Goal: Transaction & Acquisition: Purchase product/service

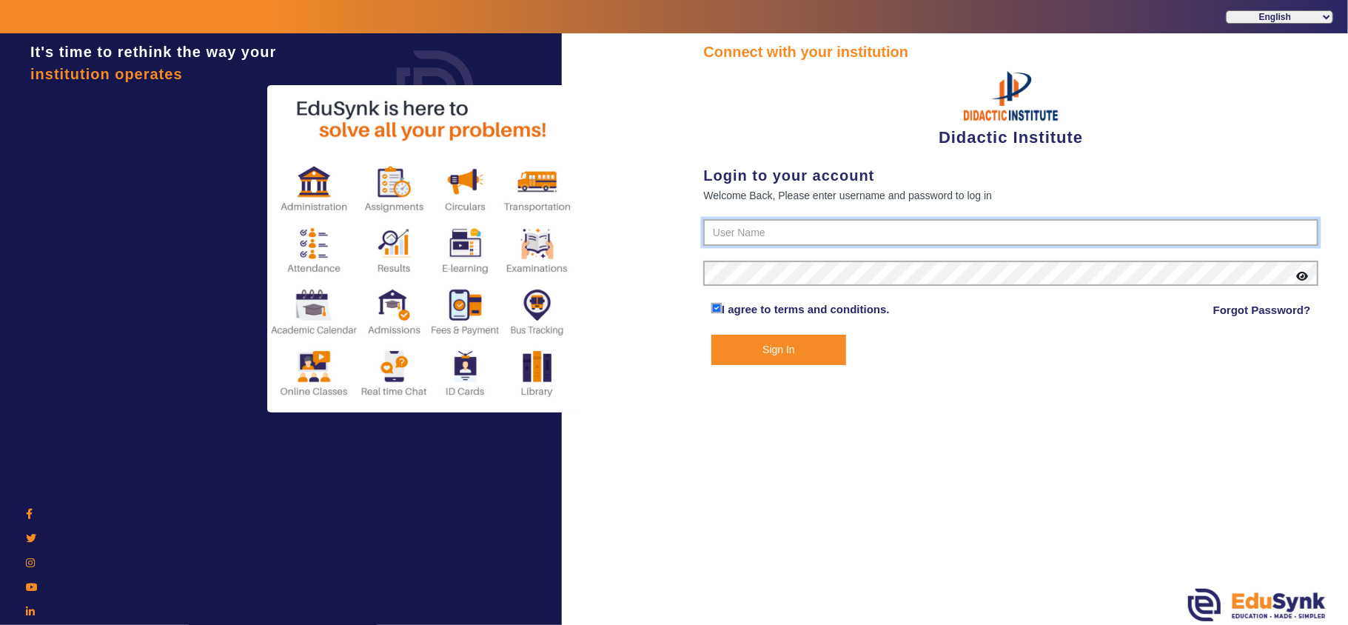
type input "9571262802"
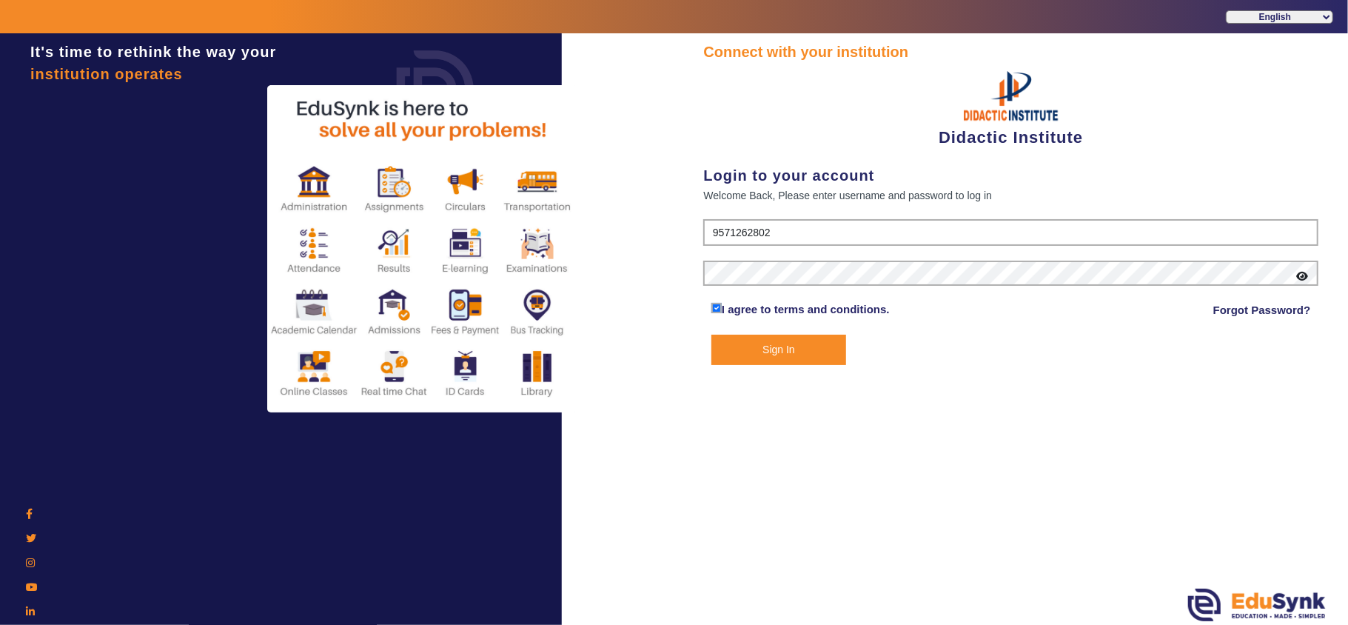
click at [762, 345] on button "Sign In" at bounding box center [778, 350] width 135 height 30
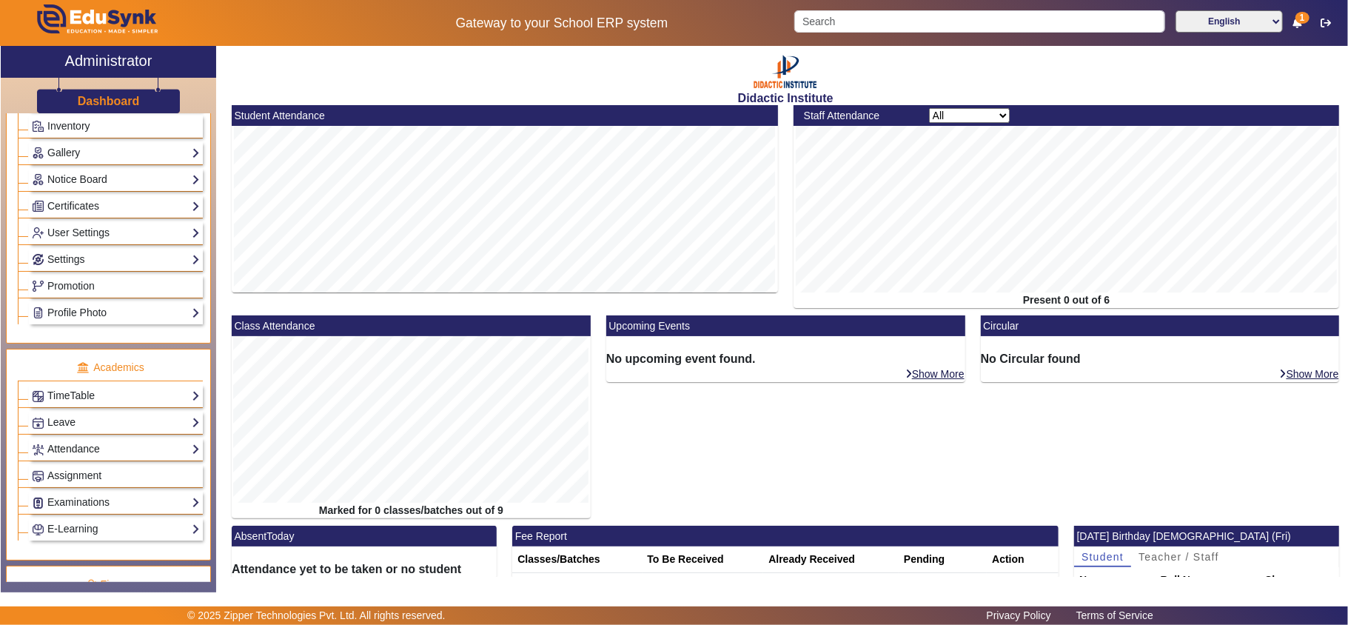
scroll to position [493, 0]
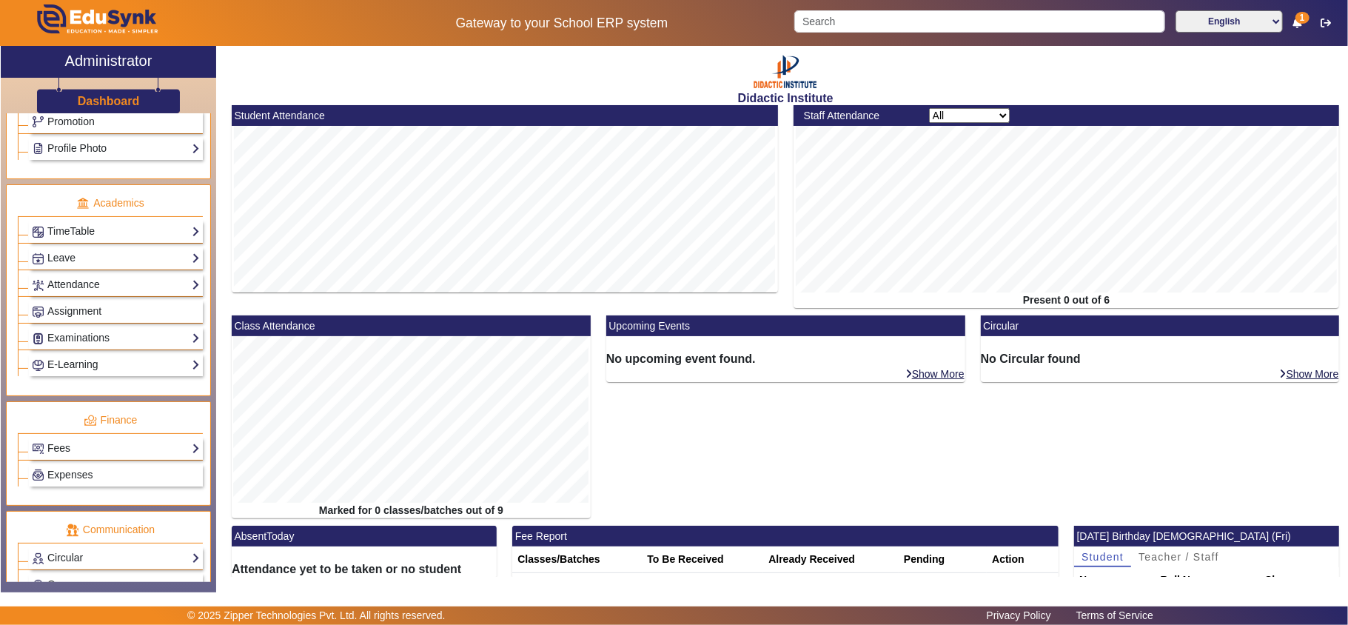
click at [74, 457] on link "Fees" at bounding box center [116, 448] width 168 height 17
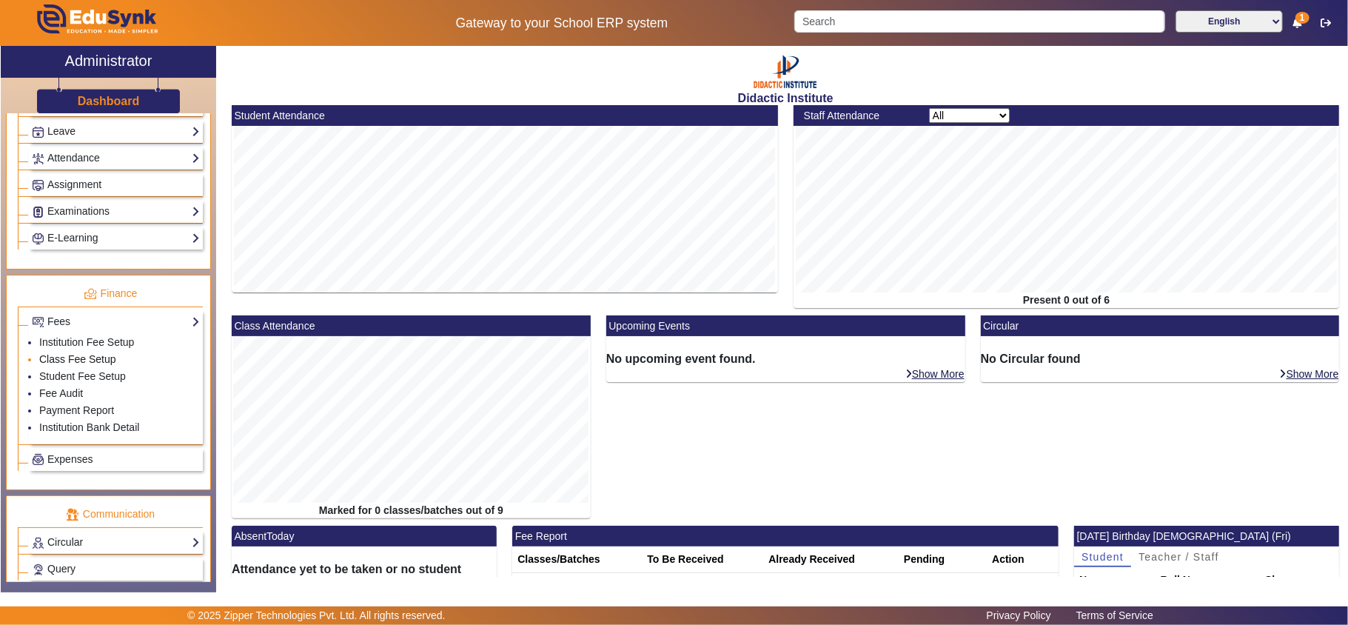
scroll to position [658, 0]
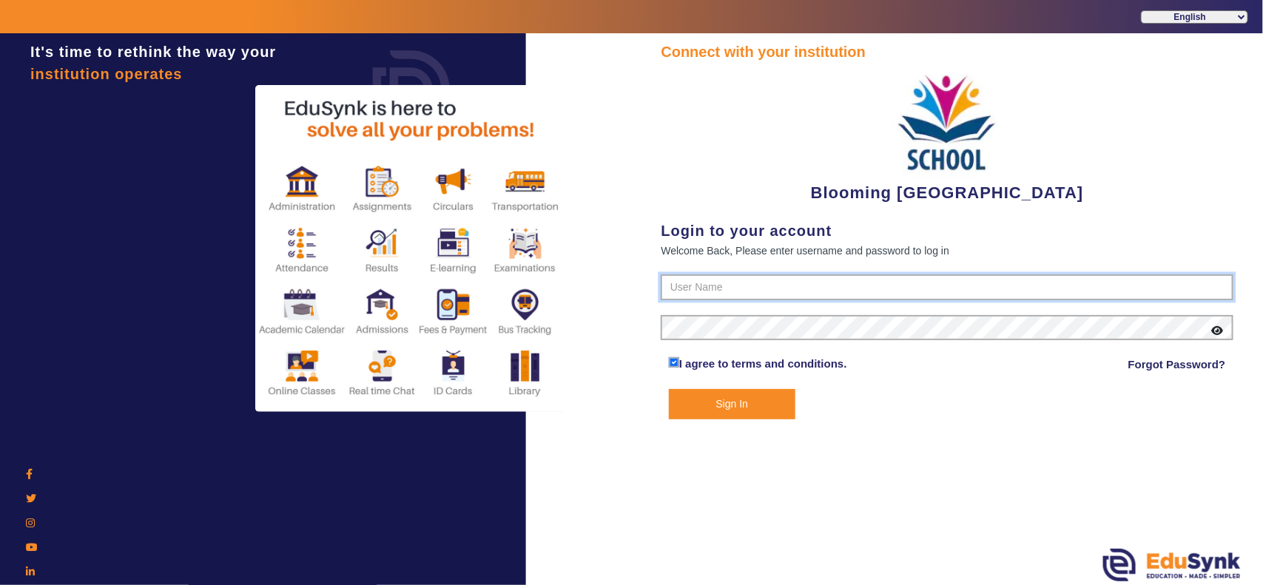
type input "4141419999"
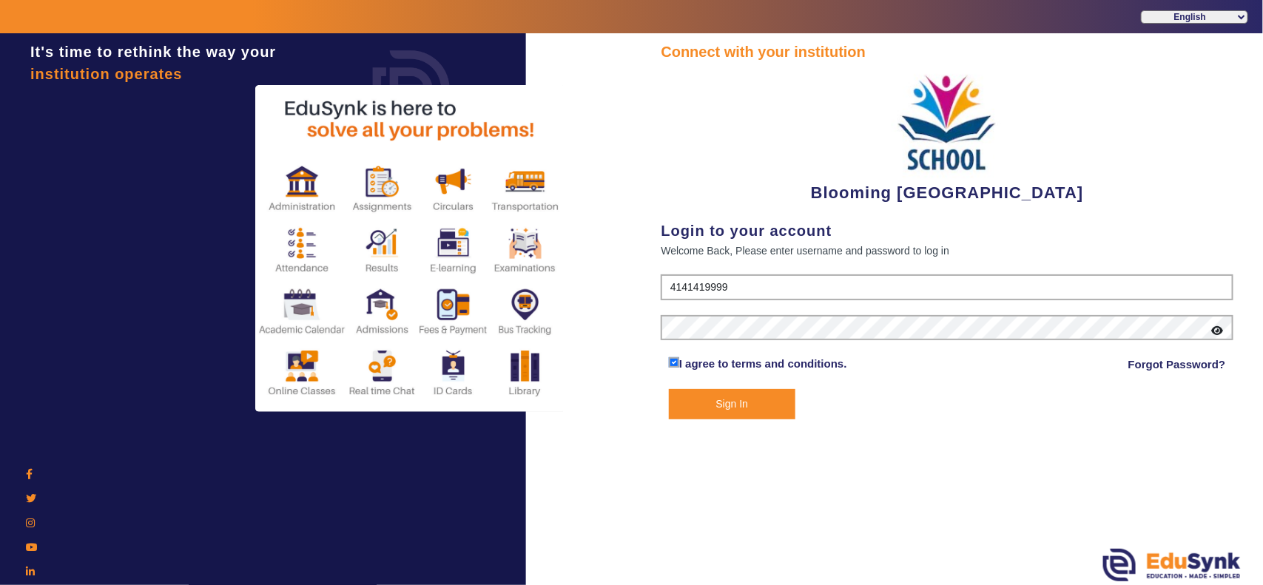
click at [753, 408] on button "Sign In" at bounding box center [732, 404] width 127 height 30
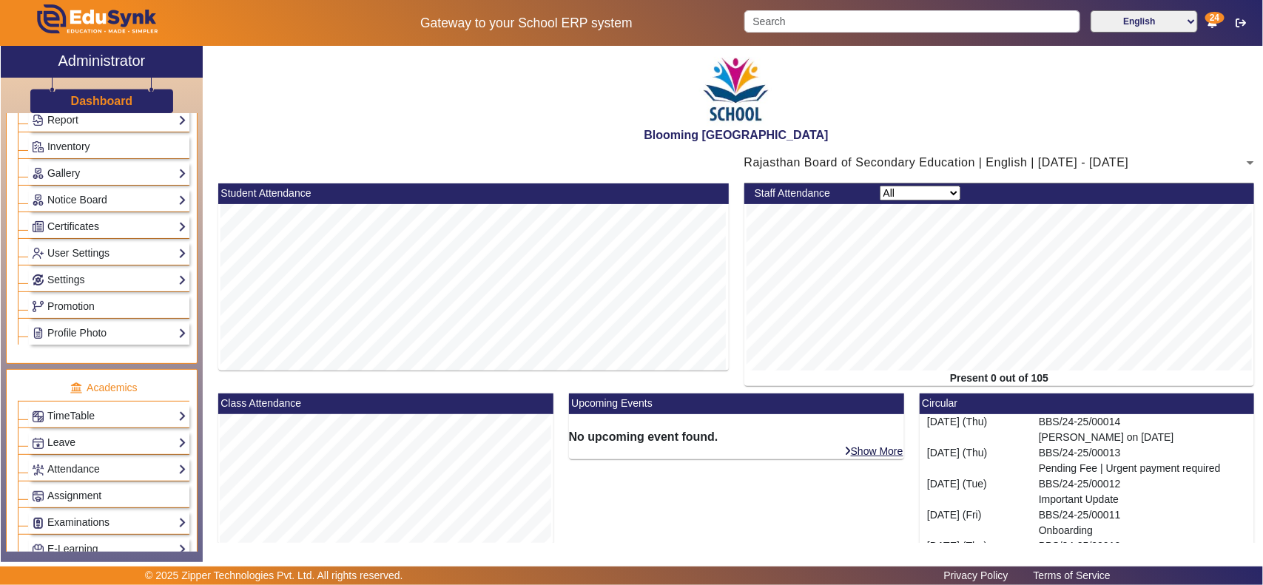
scroll to position [463, 0]
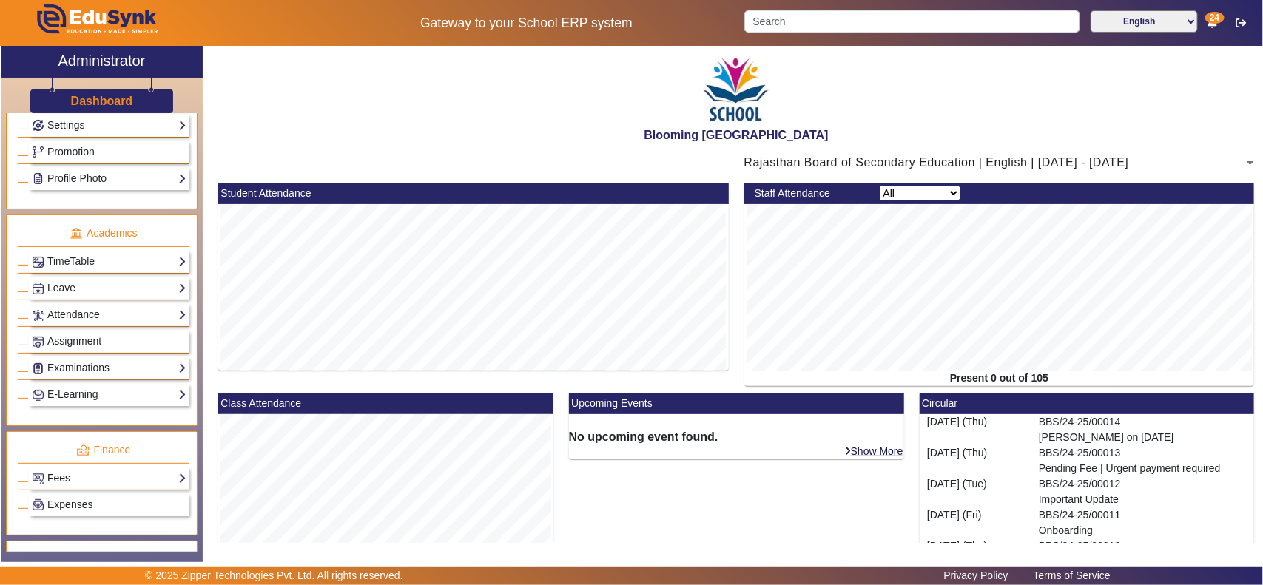
click at [64, 487] on link "Fees" at bounding box center [109, 478] width 155 height 17
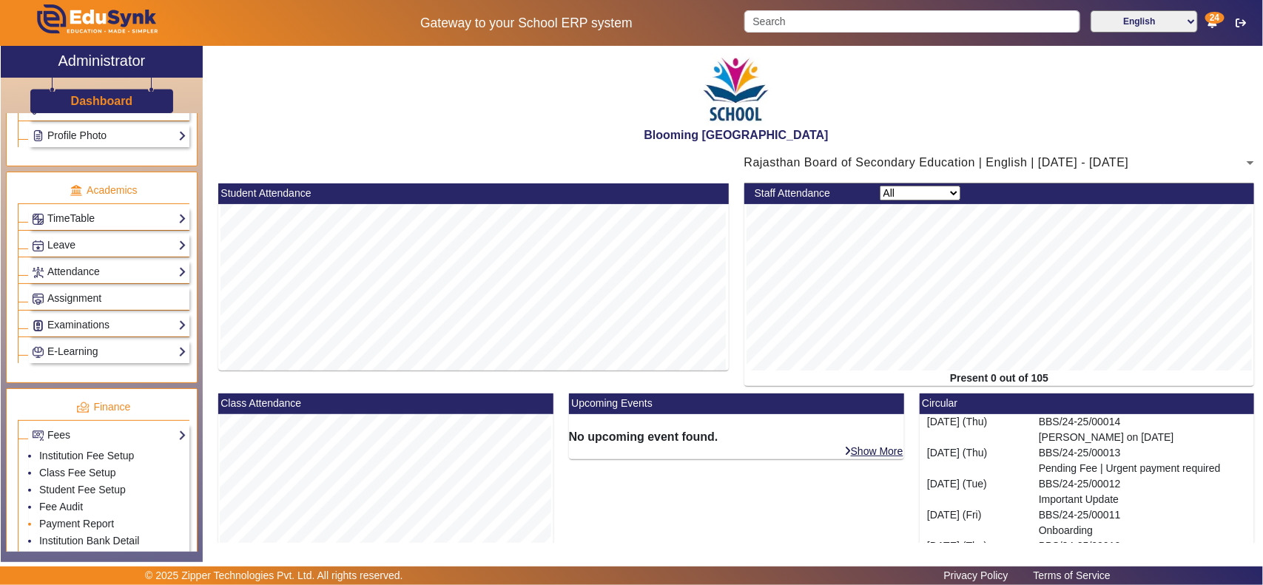
scroll to position [617, 0]
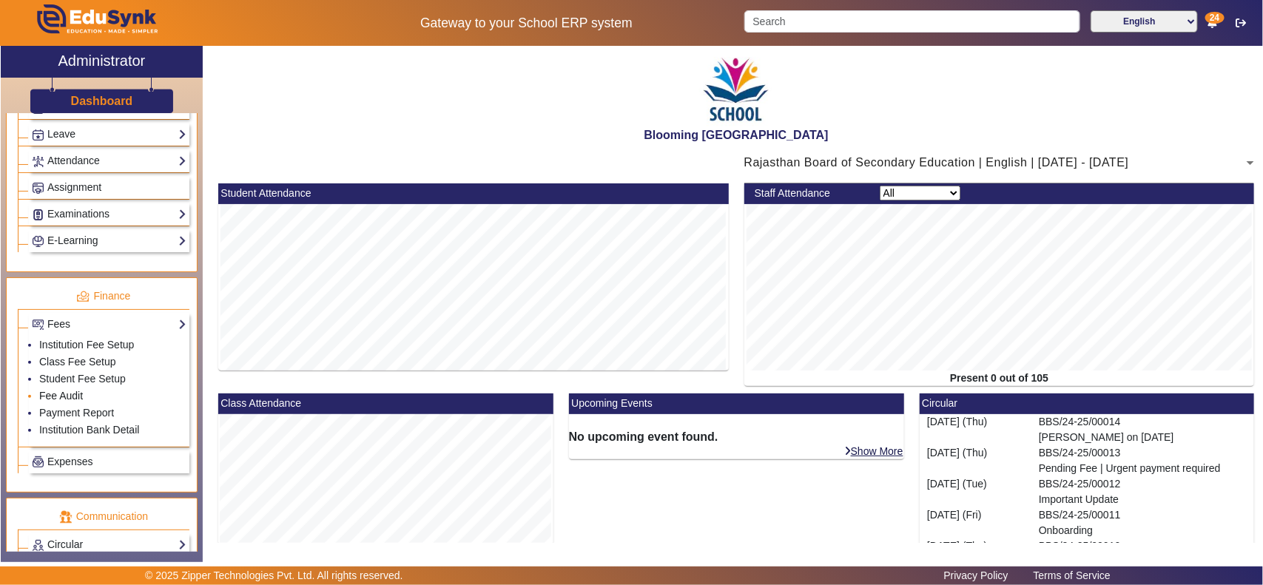
click at [54, 402] on link "Fee Audit" at bounding box center [61, 396] width 44 height 12
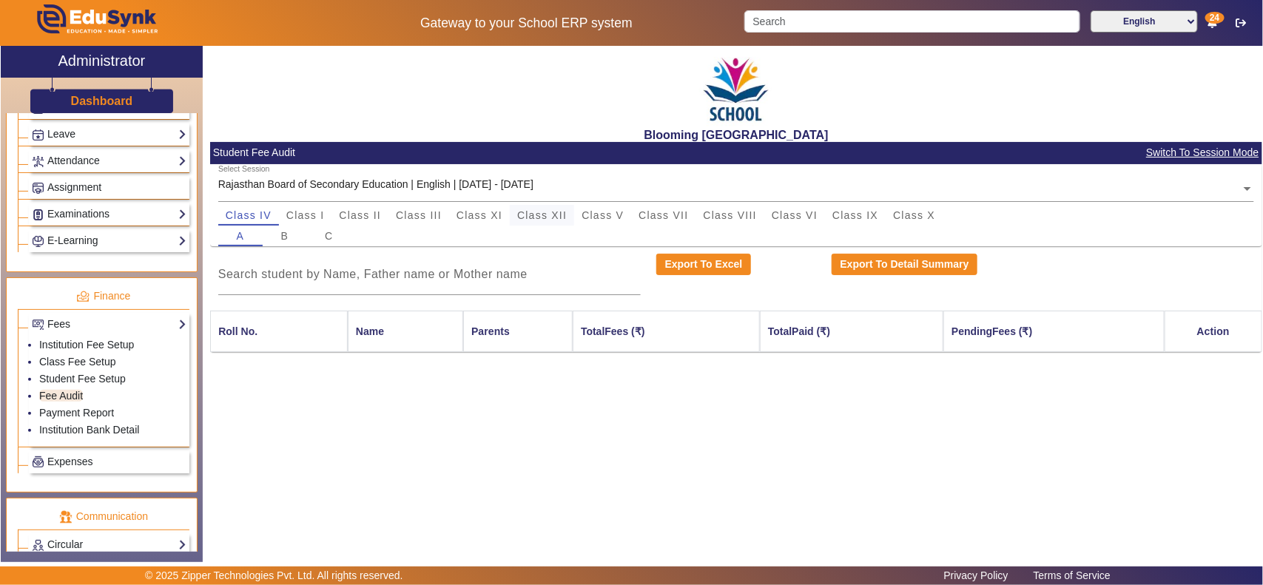
click at [555, 215] on span "Class XII" at bounding box center [542, 215] width 50 height 10
click at [424, 186] on input "text" at bounding box center [736, 190] width 1037 height 16
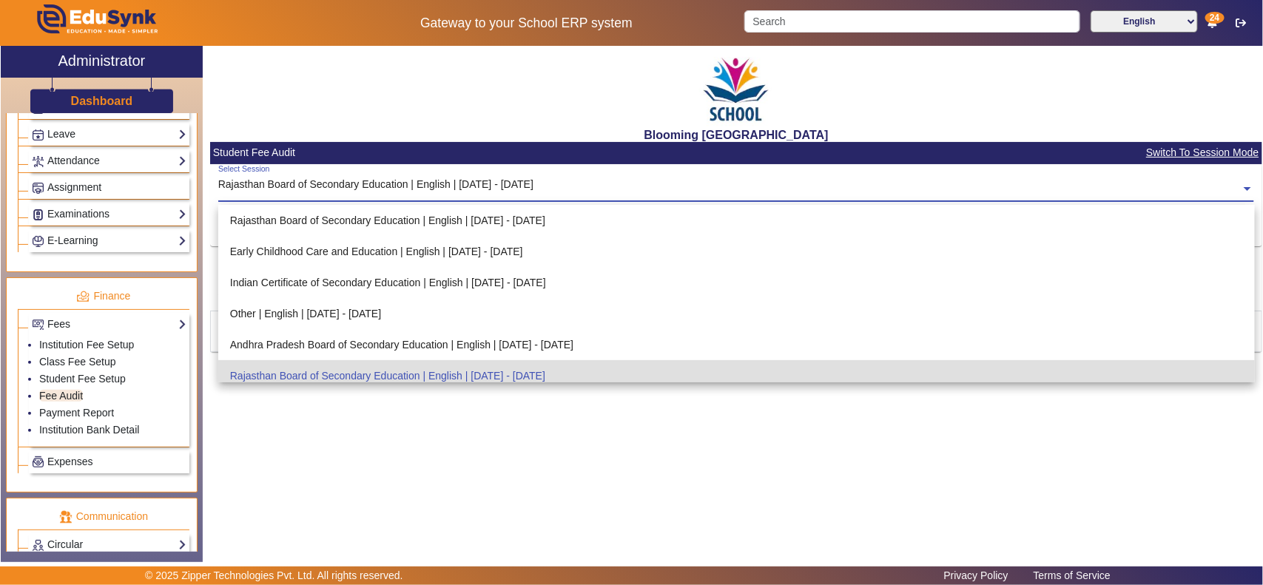
scroll to position [155, 0]
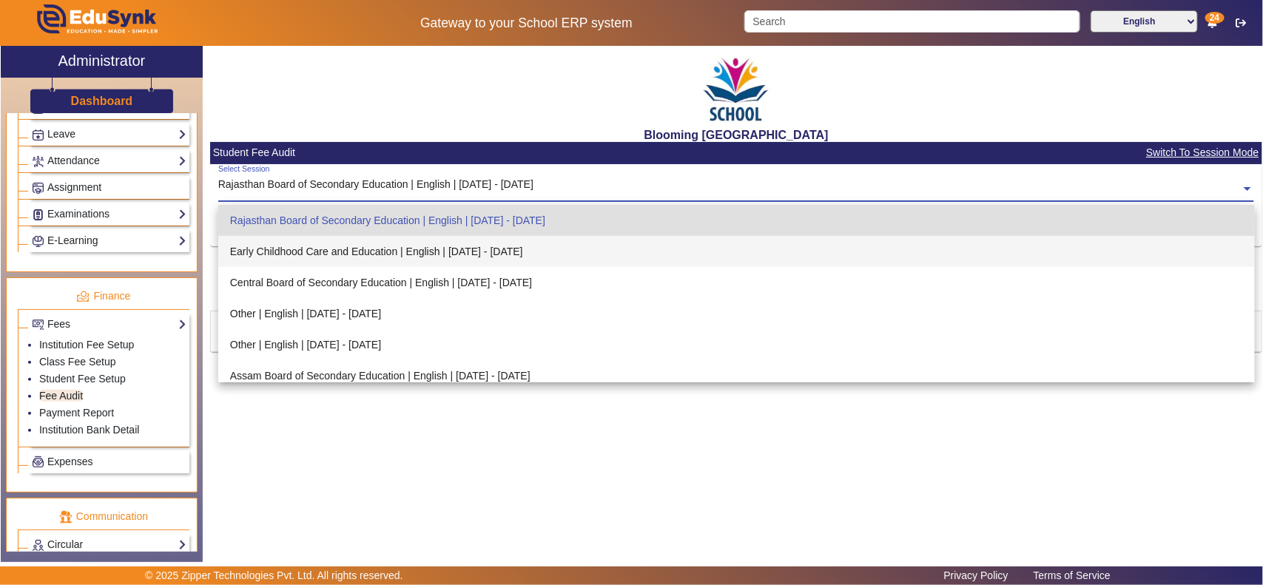
click at [423, 250] on div "Early Childhood Care and Education | English | [DATE] - [DATE]" at bounding box center [736, 251] width 1037 height 31
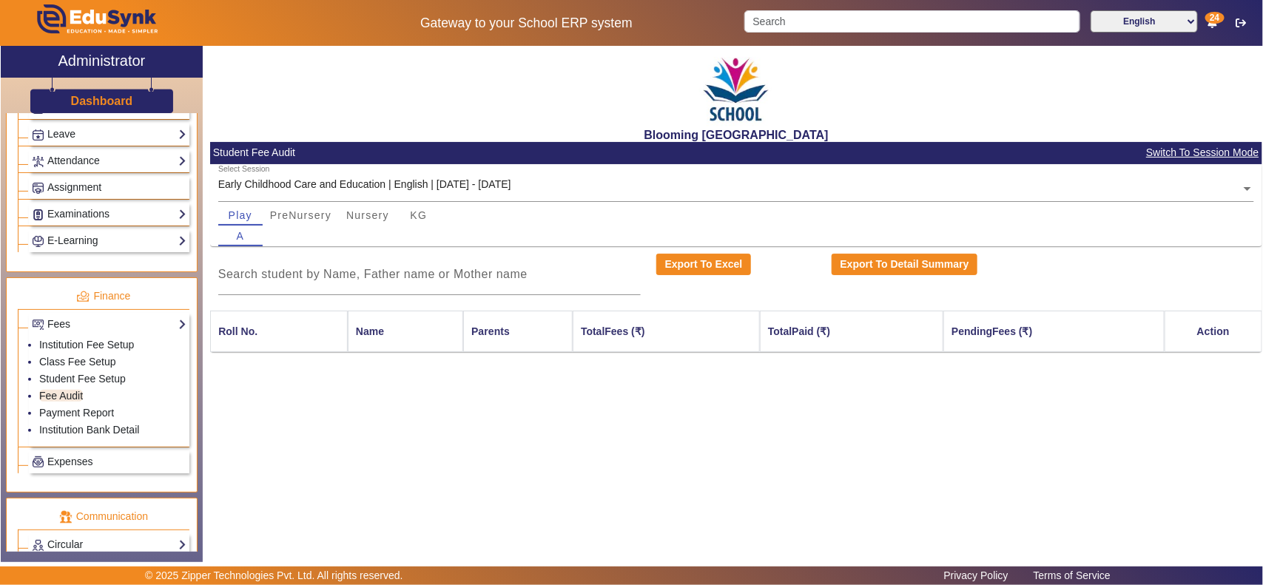
click at [317, 226] on div "A" at bounding box center [736, 236] width 1037 height 21
click at [320, 211] on span "PreNursery" at bounding box center [300, 215] width 61 height 10
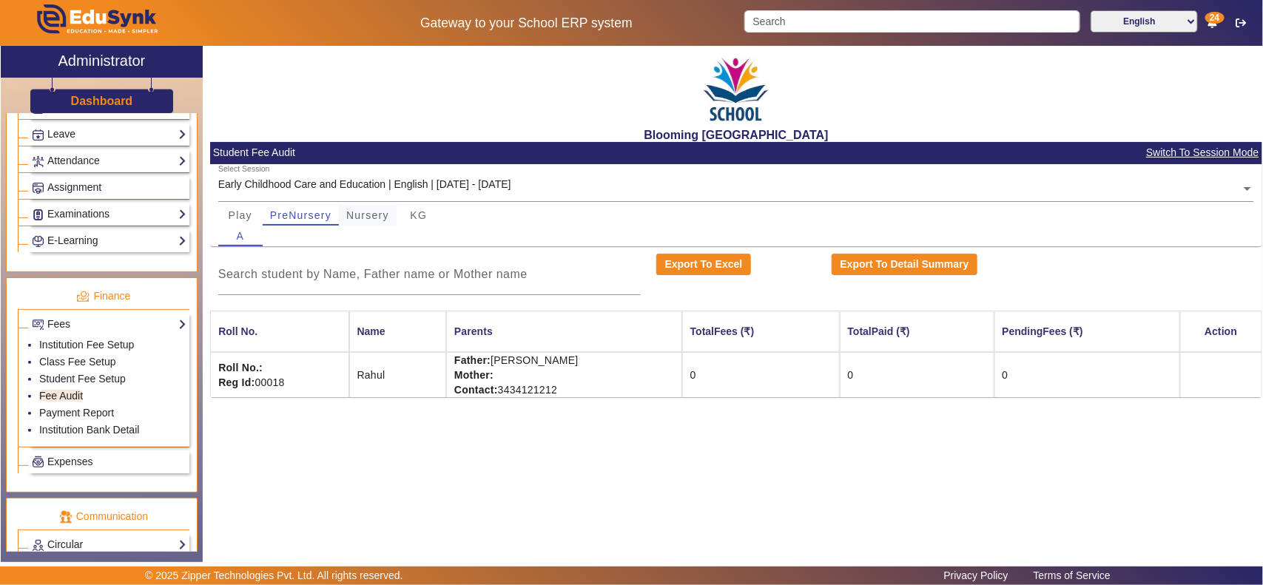
click at [363, 215] on span "Nursery" at bounding box center [367, 215] width 43 height 10
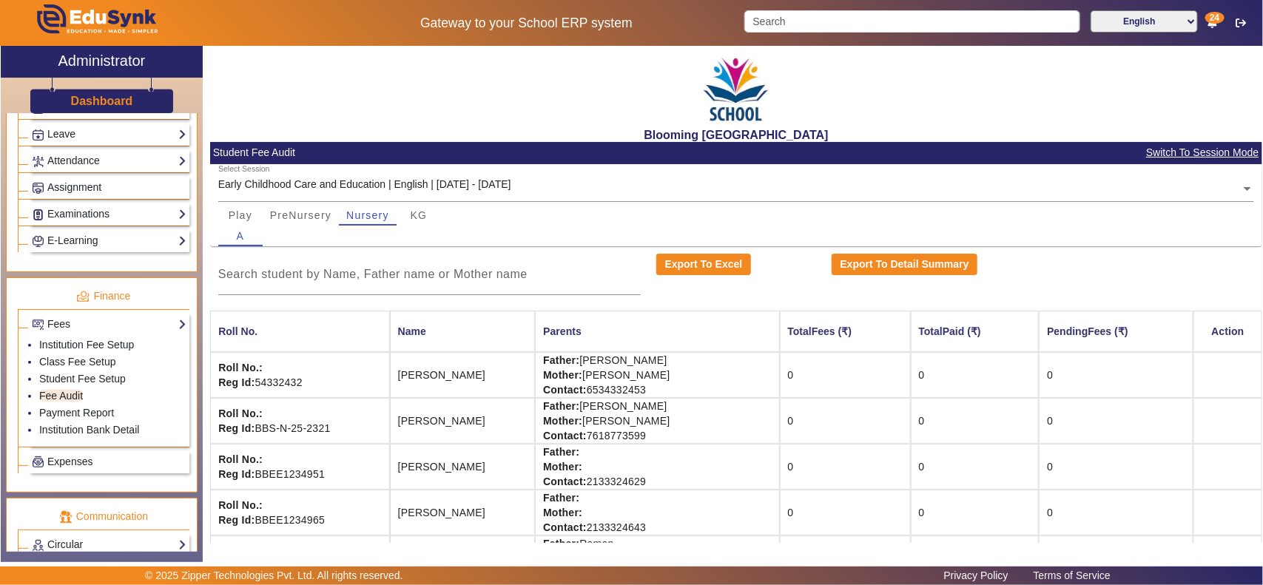
click at [522, 186] on input "text" at bounding box center [736, 190] width 1037 height 16
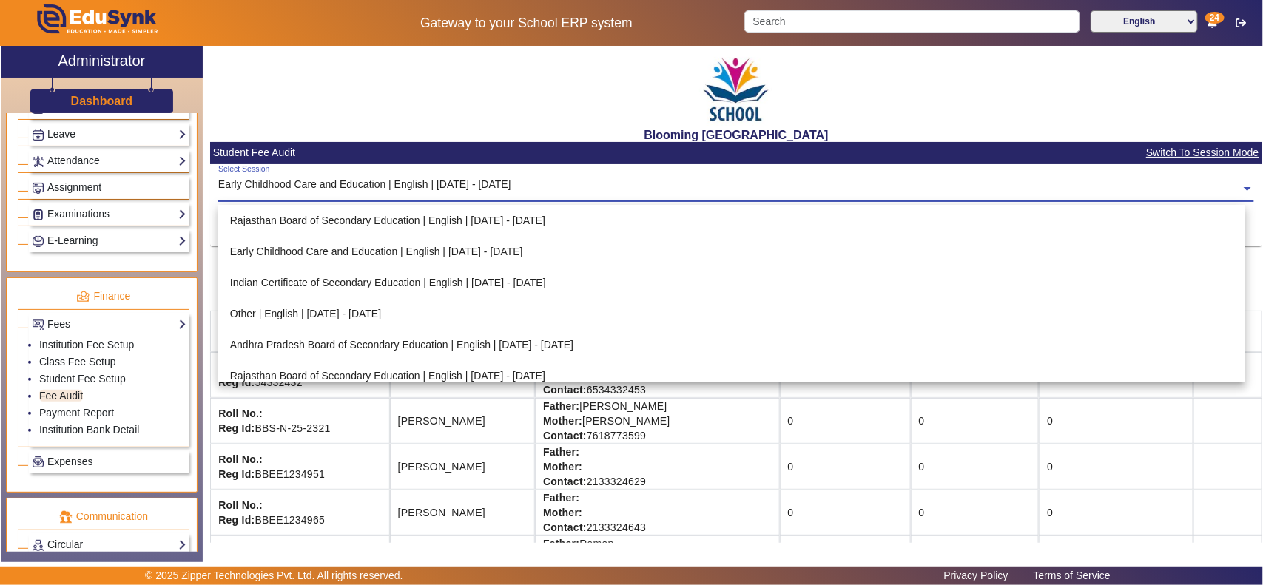
scroll to position [164, 0]
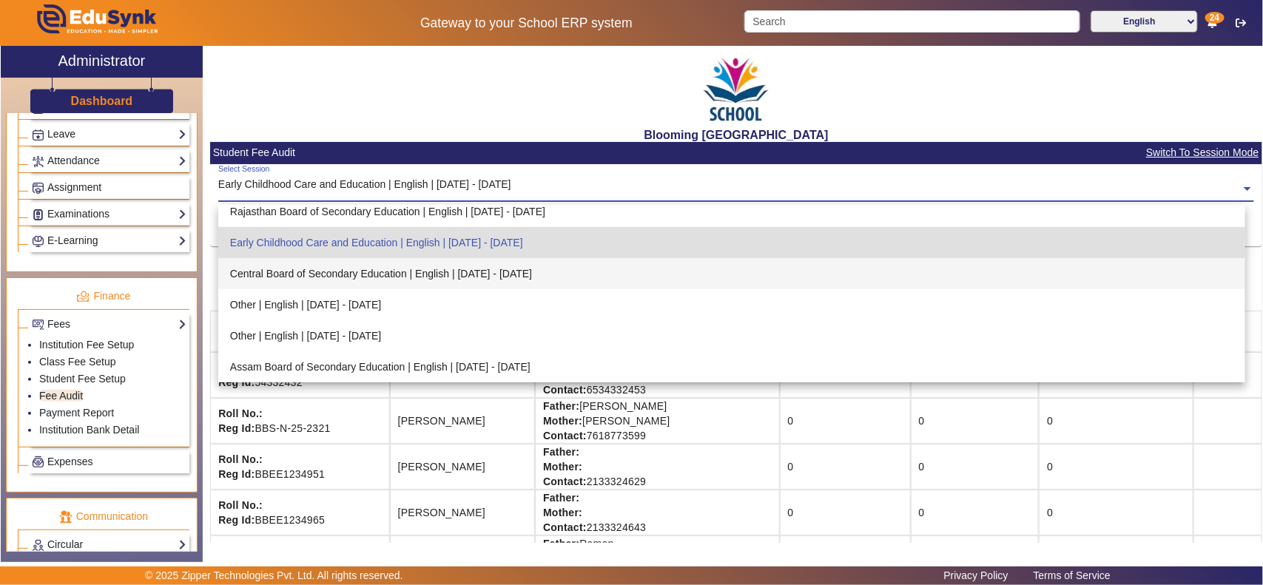
click at [380, 275] on div "Central Board of Secondary Education | English | [DATE] - [DATE]" at bounding box center [732, 273] width 1028 height 31
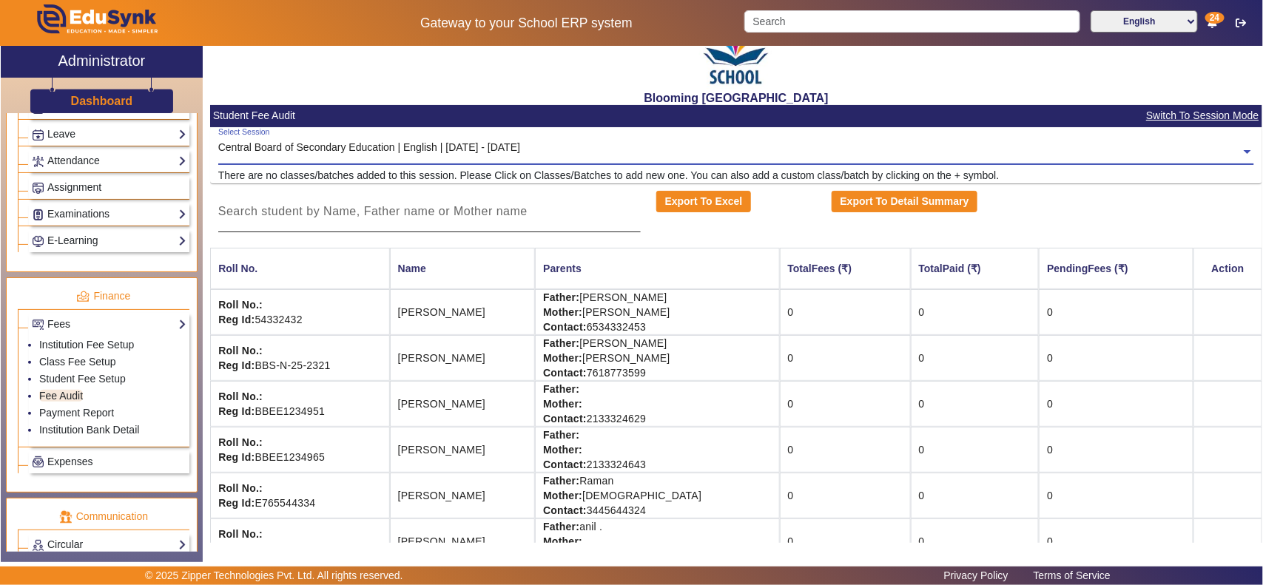
scroll to position [0, 0]
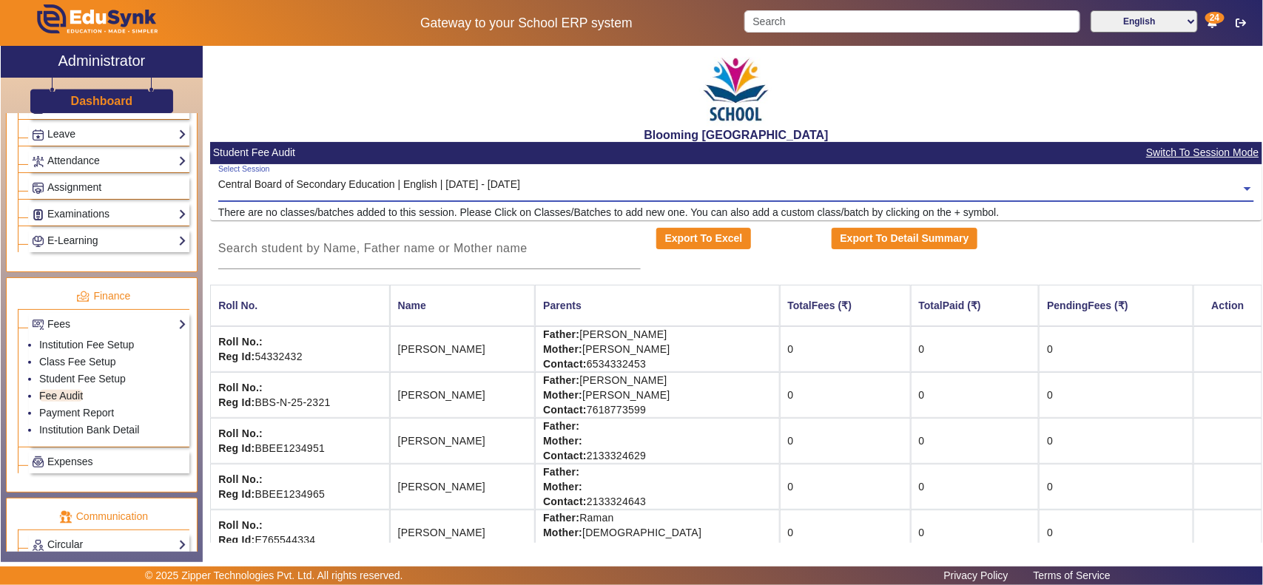
click at [387, 190] on input "text" at bounding box center [736, 190] width 1037 height 16
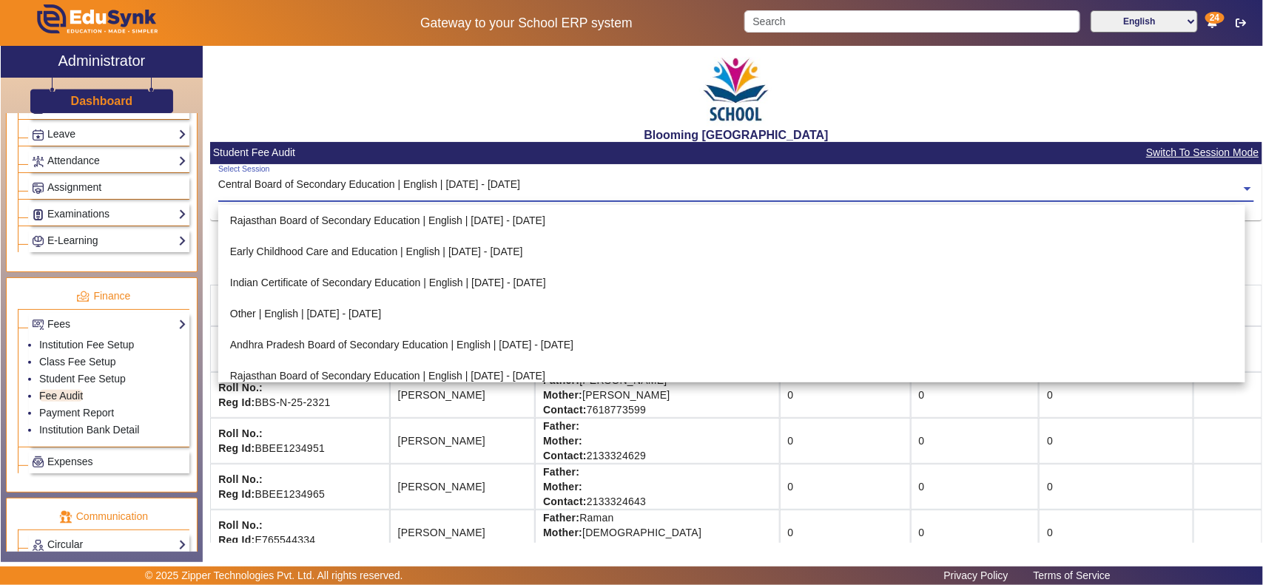
scroll to position [164, 0]
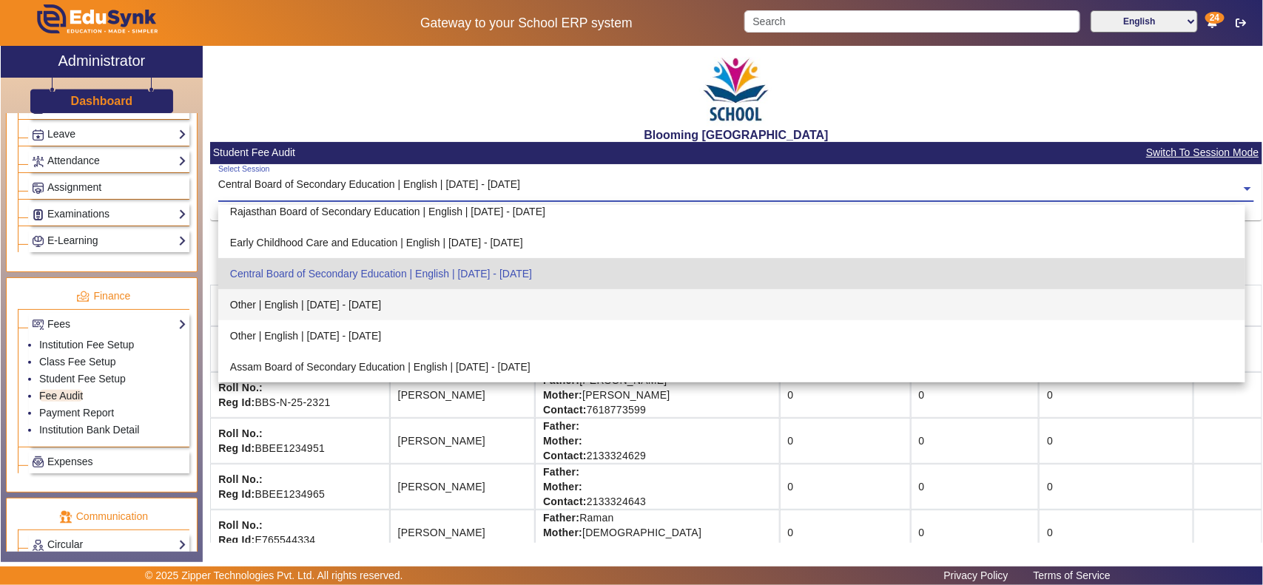
click at [358, 309] on div "Other | English | [DATE] - [DATE]" at bounding box center [732, 304] width 1028 height 31
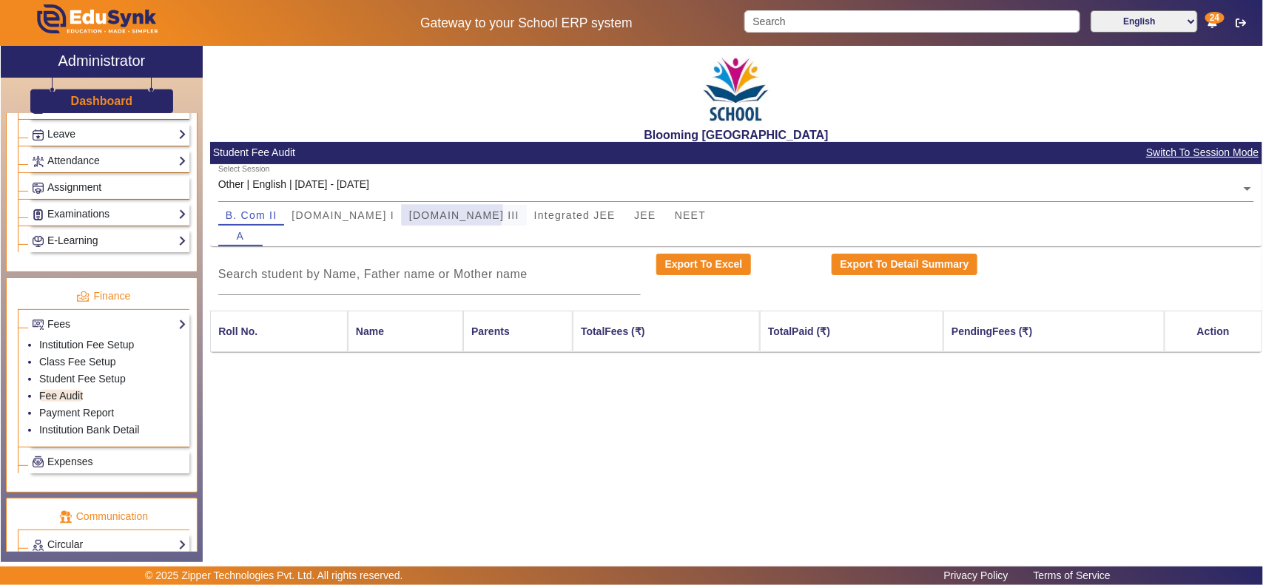
click at [409, 212] on span "[DOMAIN_NAME] III" at bounding box center [464, 215] width 110 height 10
click at [534, 210] on span "Integrated JEE" at bounding box center [574, 215] width 81 height 10
click at [634, 210] on span "JEE" at bounding box center [644, 215] width 21 height 10
click at [341, 180] on div "Other | English | [DATE] - [DATE]" at bounding box center [293, 185] width 151 height 16
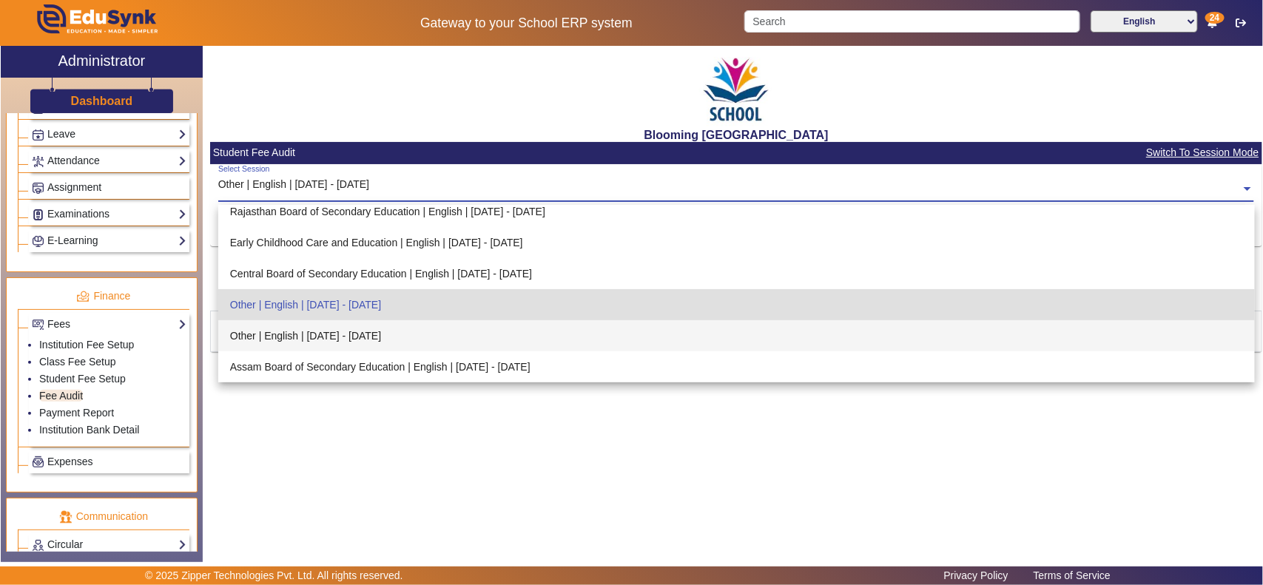
click at [335, 329] on div "Other | English | [DATE] - [DATE]" at bounding box center [736, 335] width 1037 height 31
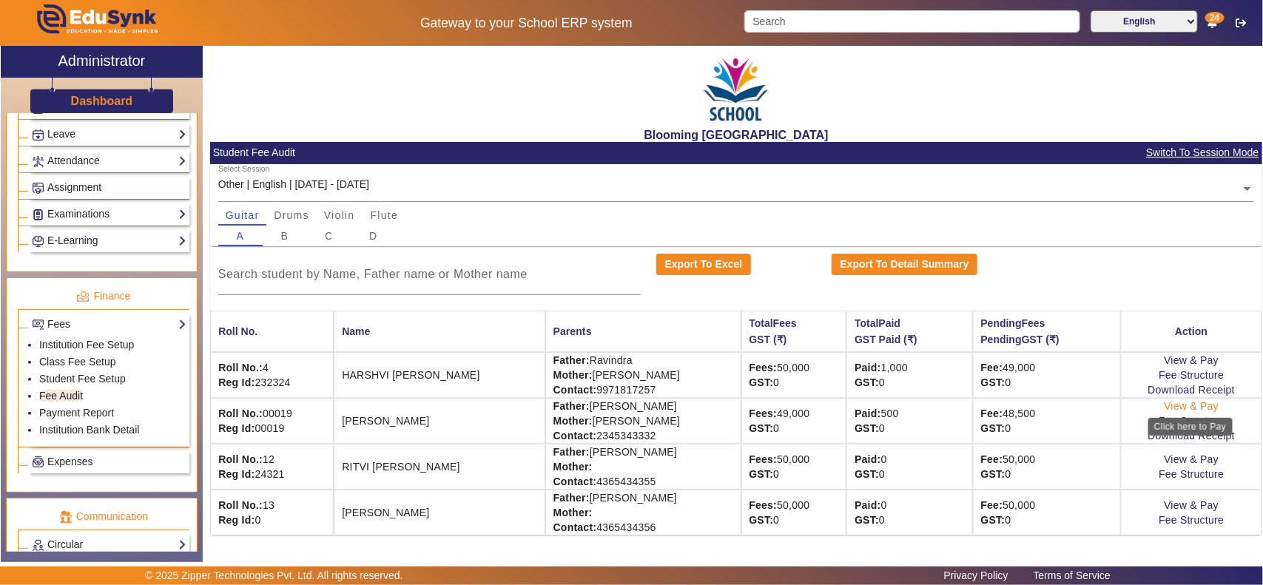
click at [1193, 403] on link "View & Pay" at bounding box center [1191, 406] width 55 height 12
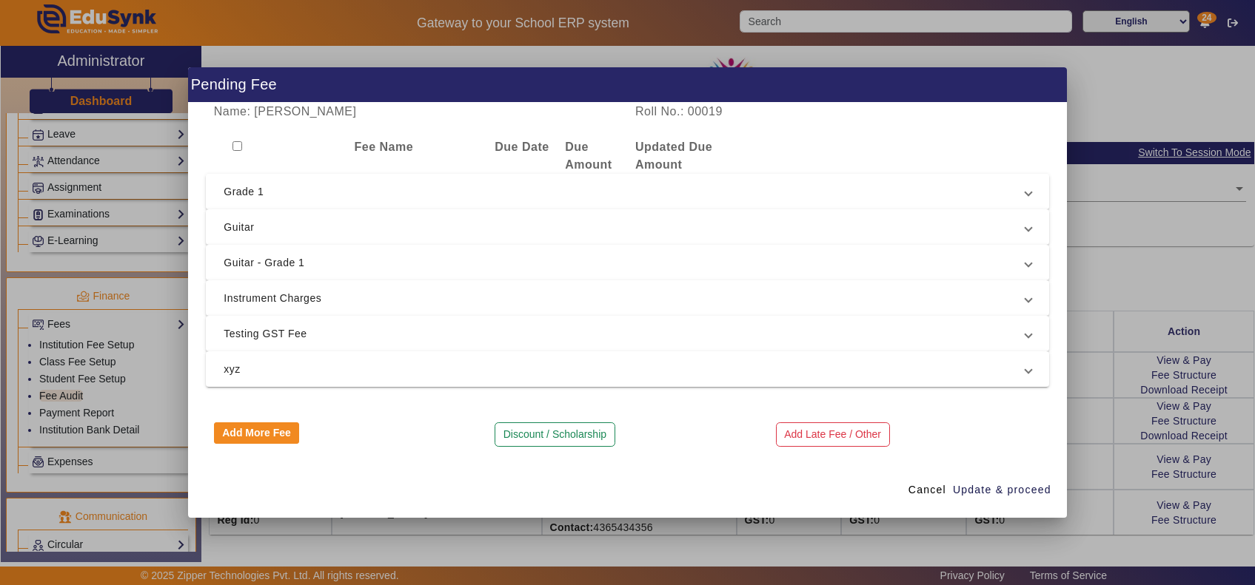
click at [261, 187] on span "Grade 1" at bounding box center [625, 192] width 802 height 18
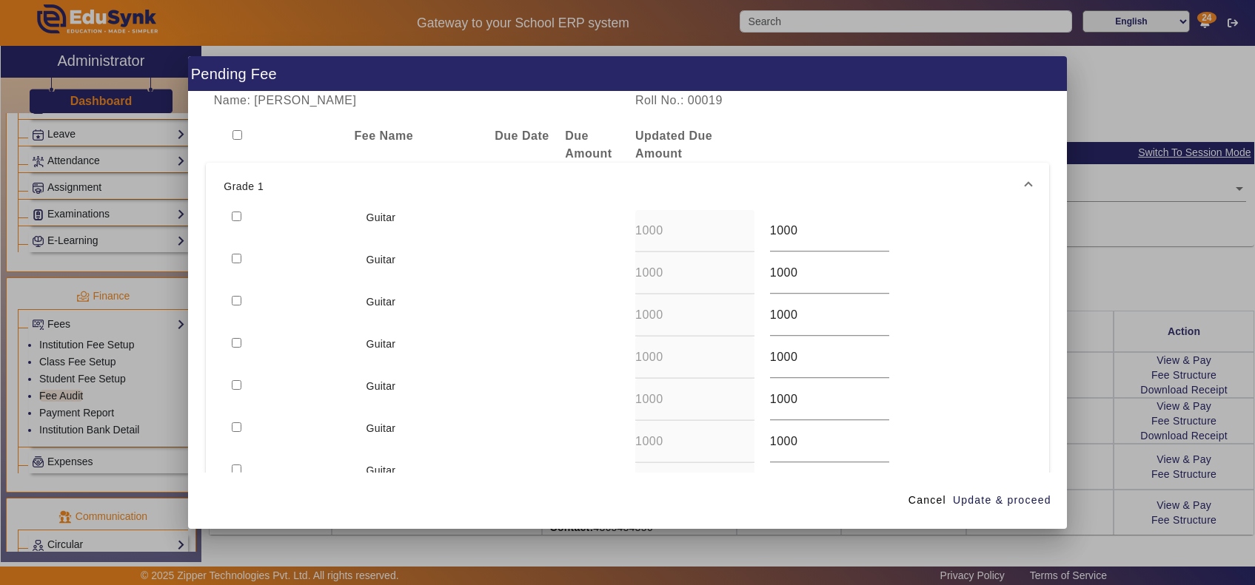
click at [237, 212] on input "checkbox" at bounding box center [237, 217] width 10 height 10
checkbox input "true"
click at [238, 258] on input "checkbox" at bounding box center [237, 259] width 10 height 10
checkbox input "true"
click at [232, 301] on input "checkbox" at bounding box center [237, 301] width 10 height 10
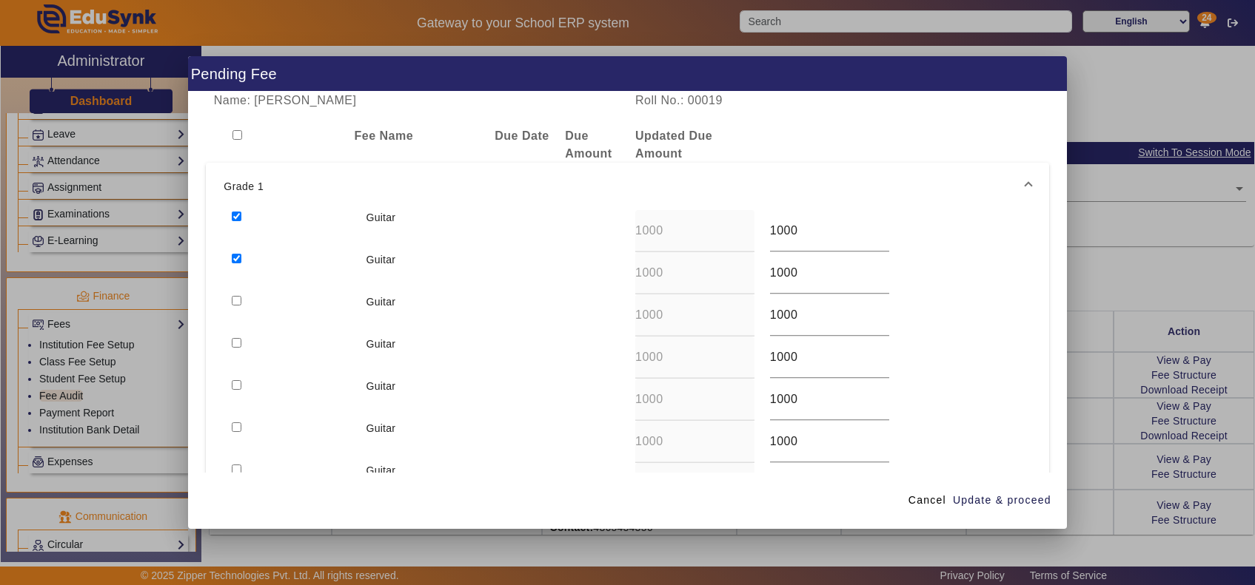
checkbox input "true"
click at [983, 497] on span "Update & proceed" at bounding box center [1002, 501] width 98 height 16
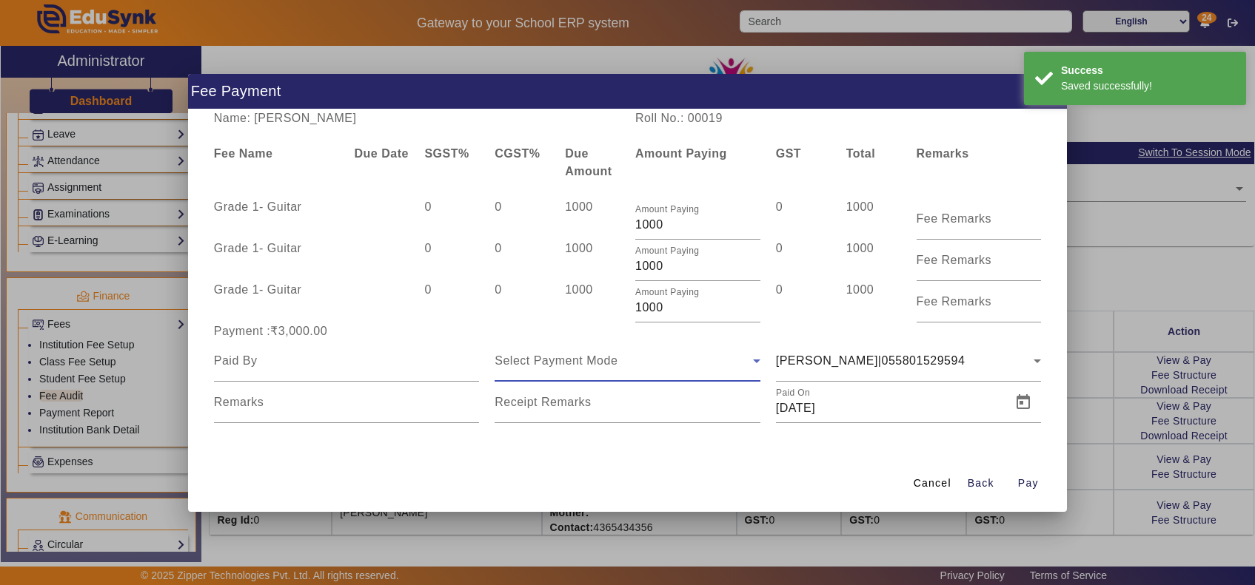
click at [614, 367] on span "Select Payment Mode" at bounding box center [555, 361] width 123 height 13
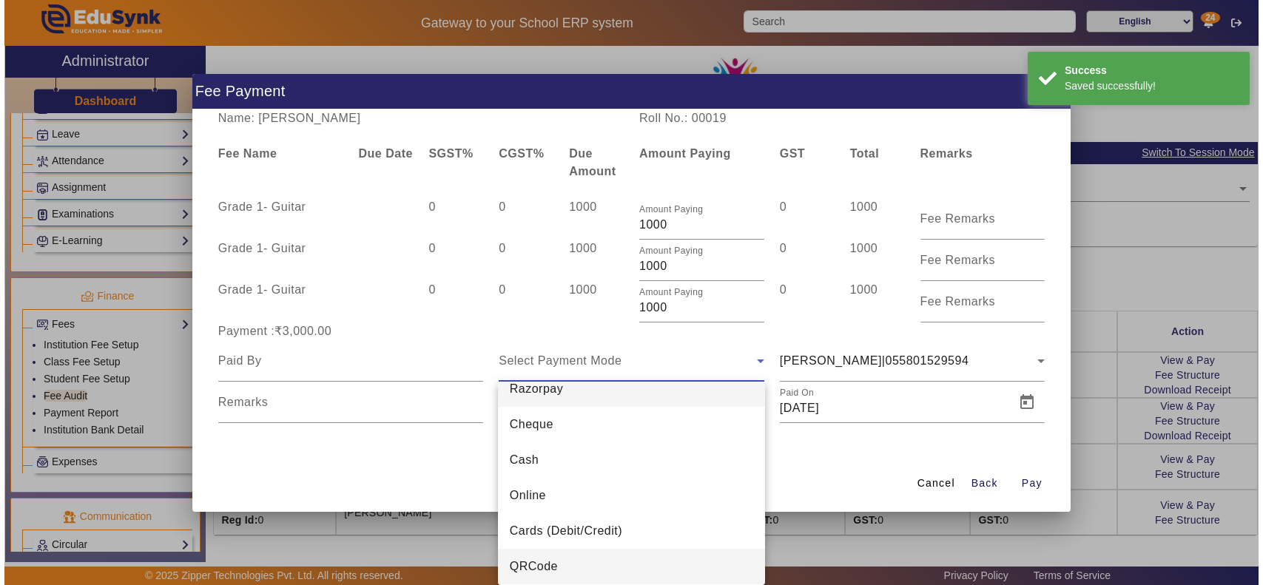
scroll to position [21, 0]
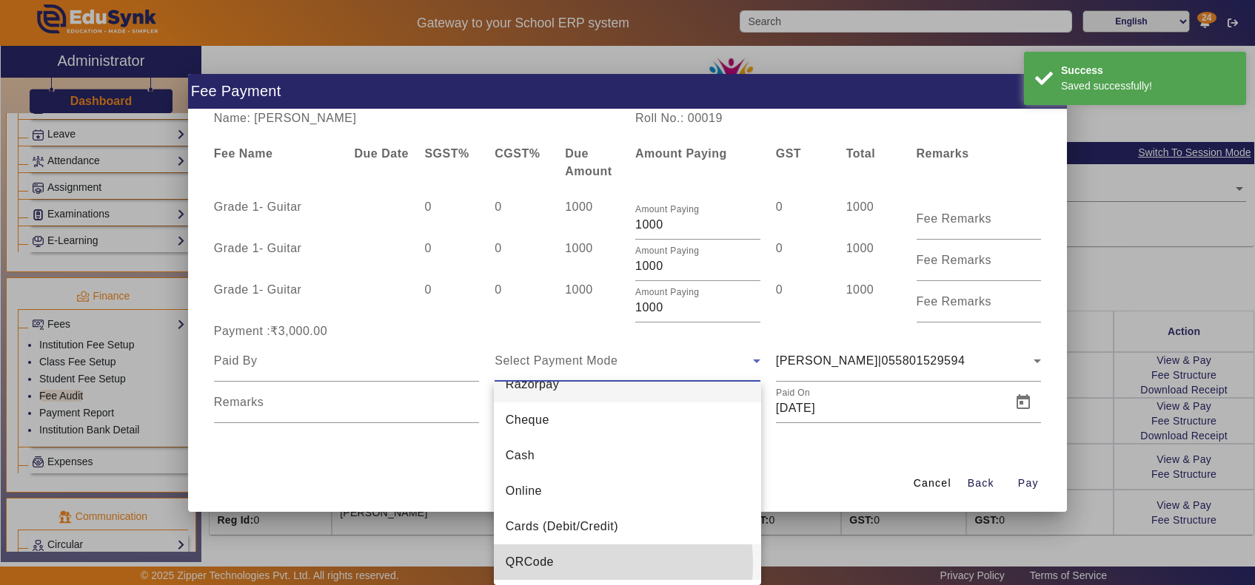
click at [574, 564] on mat-option "QRCode" at bounding box center [627, 563] width 267 height 36
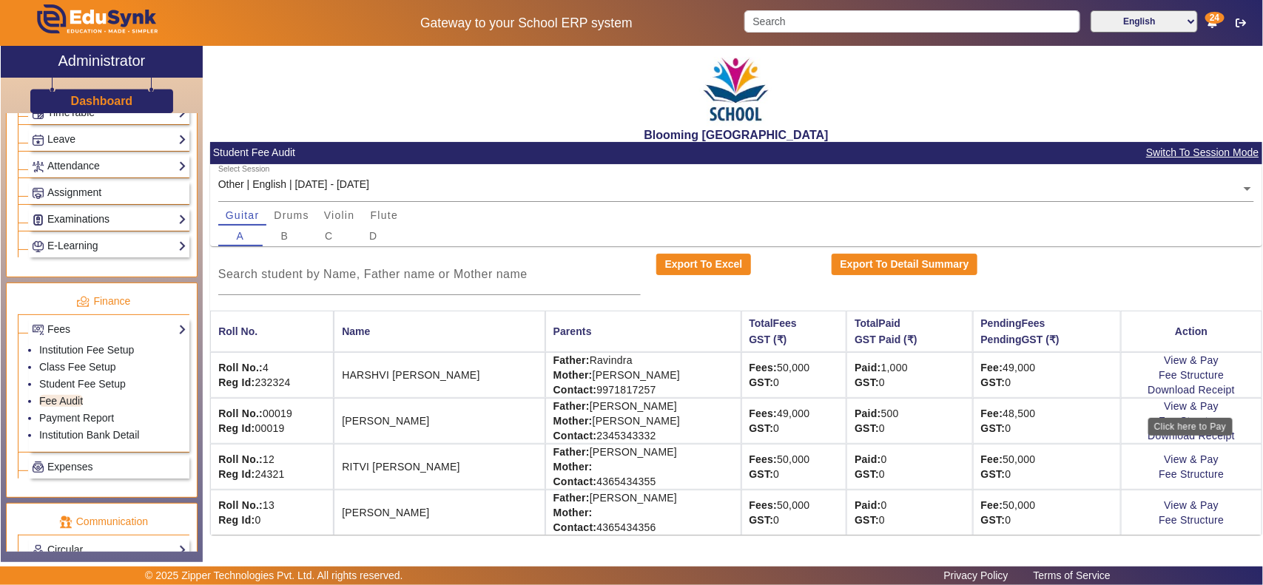
scroll to position [457, 0]
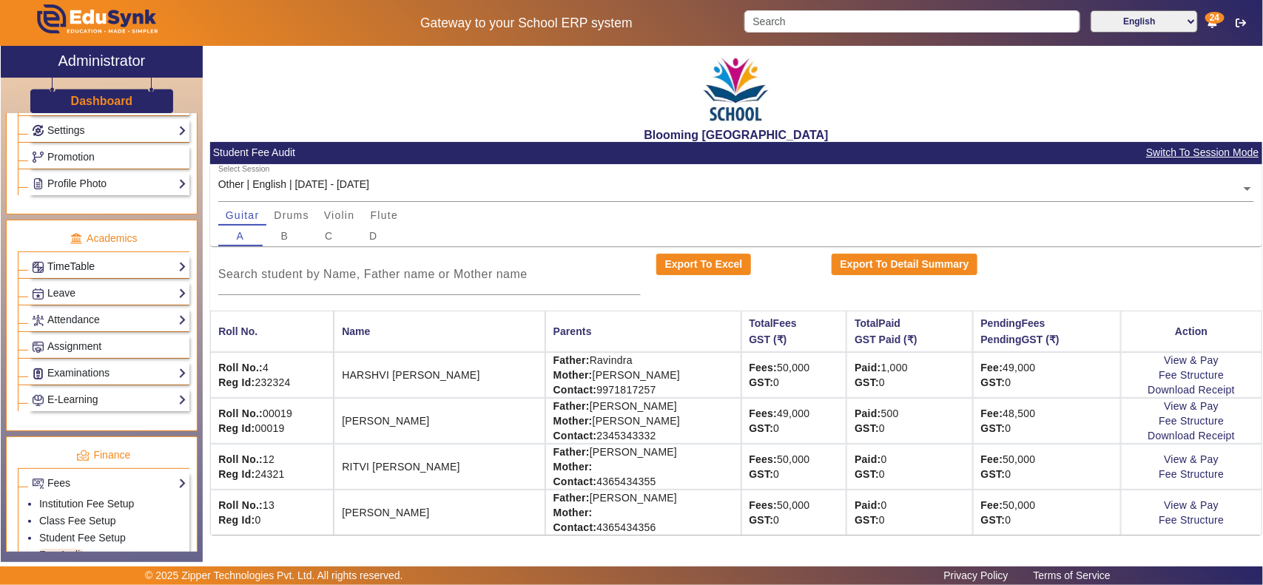
click at [78, 275] on link "TimeTable" at bounding box center [109, 266] width 155 height 17
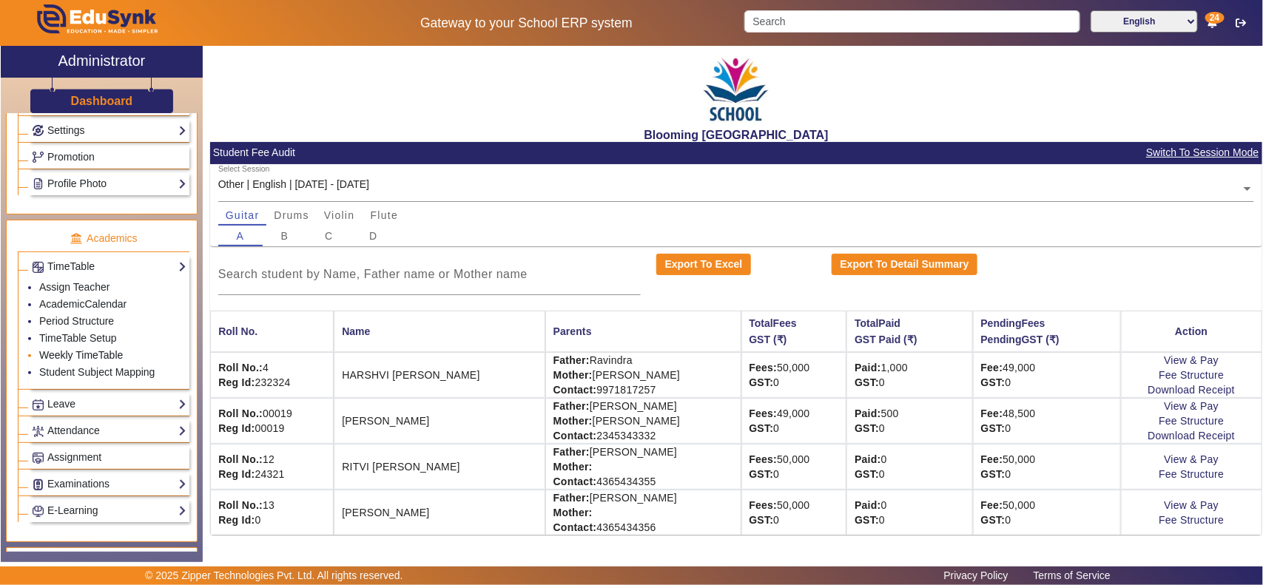
click at [97, 361] on link "Weekly TimeTable" at bounding box center [81, 355] width 84 height 12
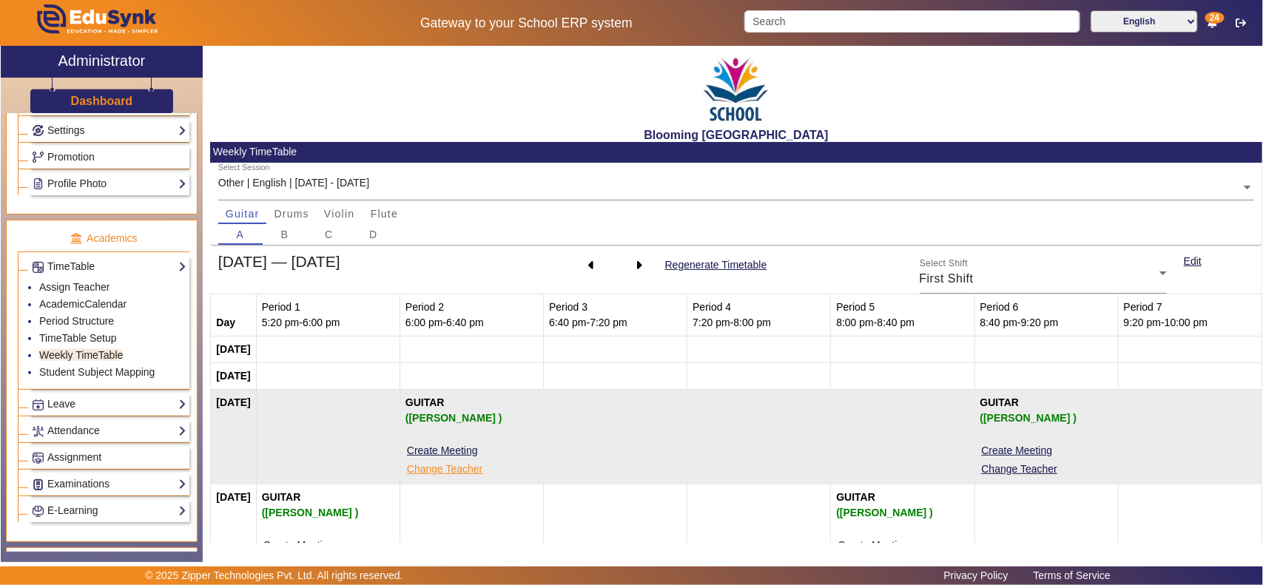
click at [474, 474] on button "Change Teacher" at bounding box center [445, 469] width 78 height 19
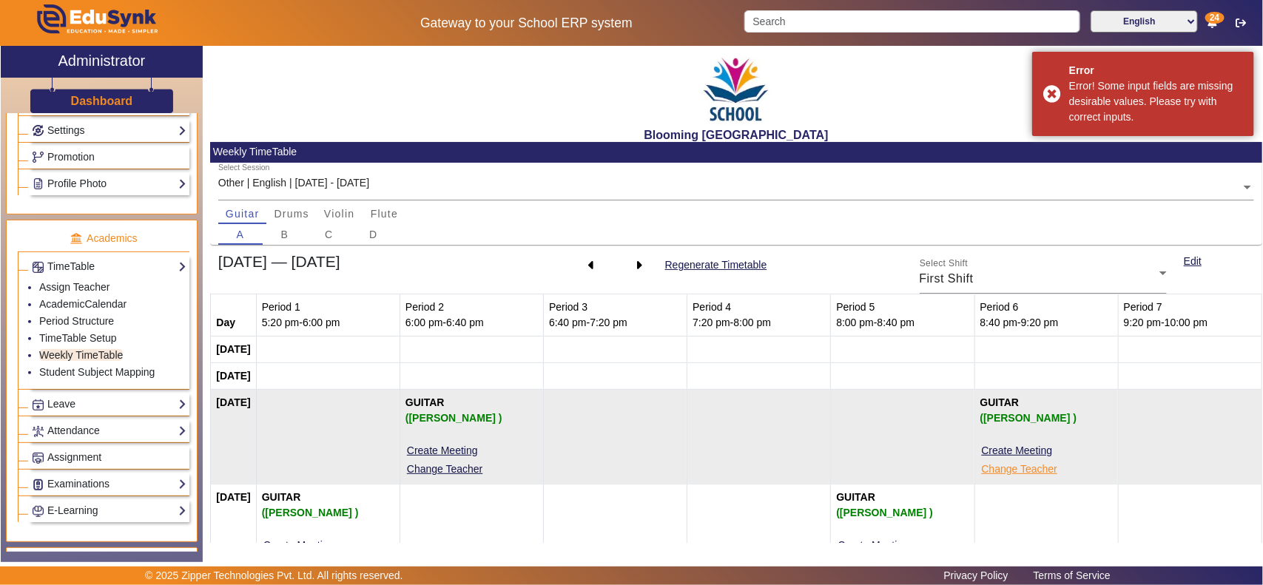
click at [1030, 472] on button "Change Teacher" at bounding box center [1020, 469] width 78 height 19
